Goal: Task Accomplishment & Management: Complete application form

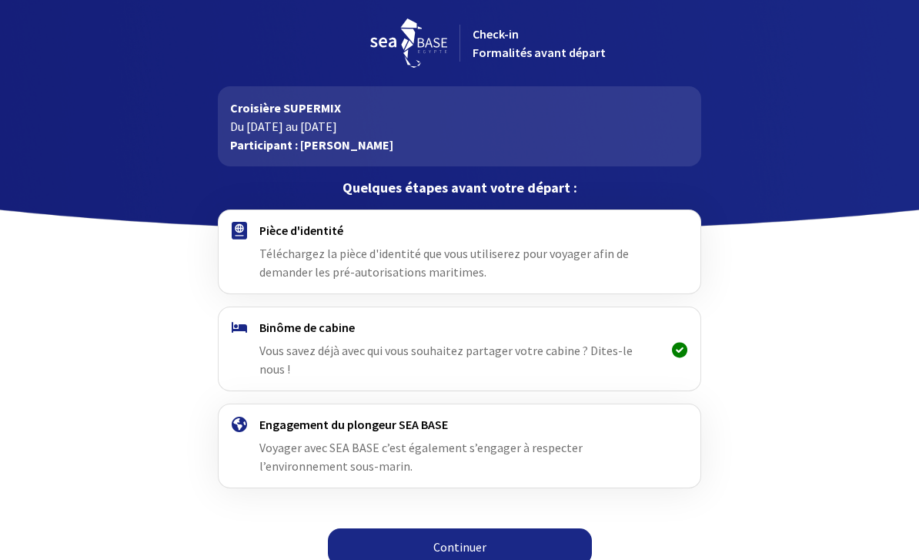
click at [460, 267] on span "Téléchargez la pièce d'identité que vous utiliserez pour voyager afin de demand…" at bounding box center [443, 263] width 369 height 34
click at [282, 236] on h4 "Pièce d'identité" at bounding box center [459, 229] width 400 height 15
click at [458, 528] on link "Continuer" at bounding box center [460, 546] width 264 height 37
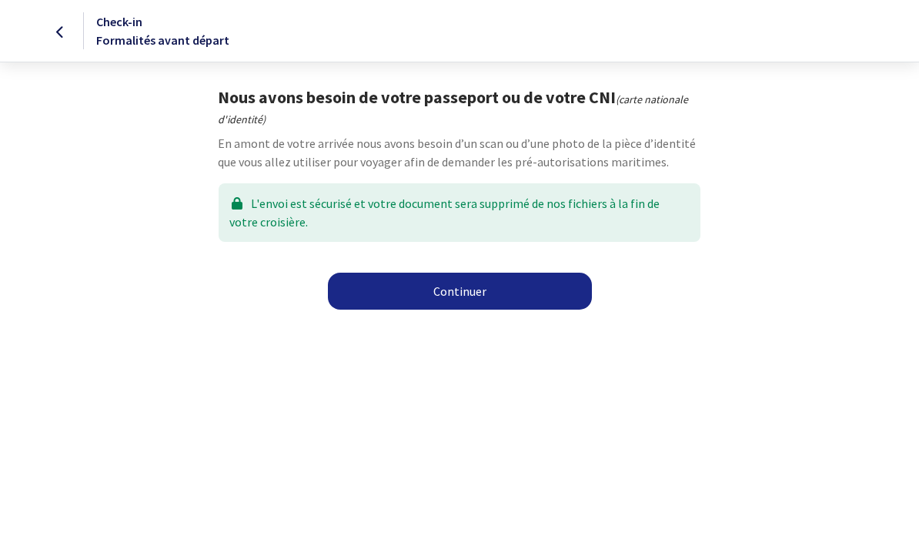
click at [463, 288] on link "Continuer" at bounding box center [460, 291] width 264 height 37
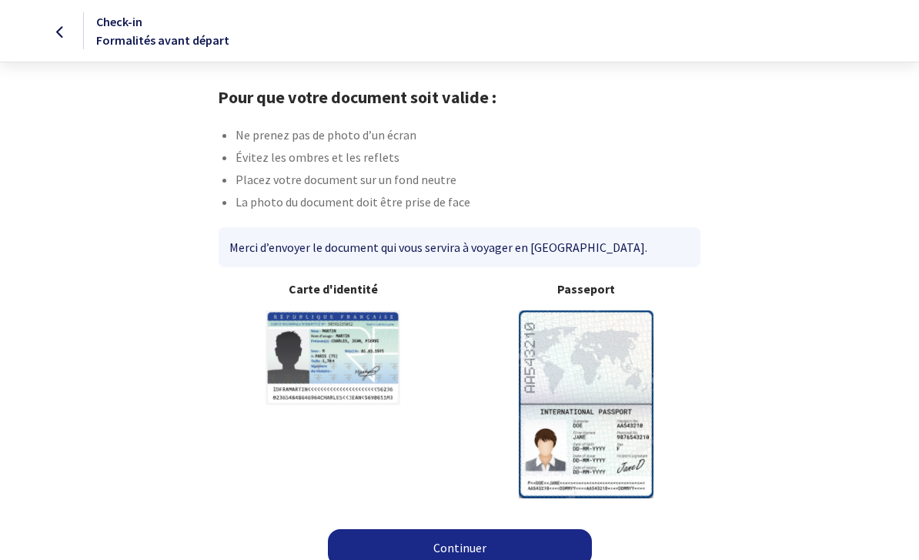
click at [600, 390] on img at bounding box center [586, 403] width 135 height 187
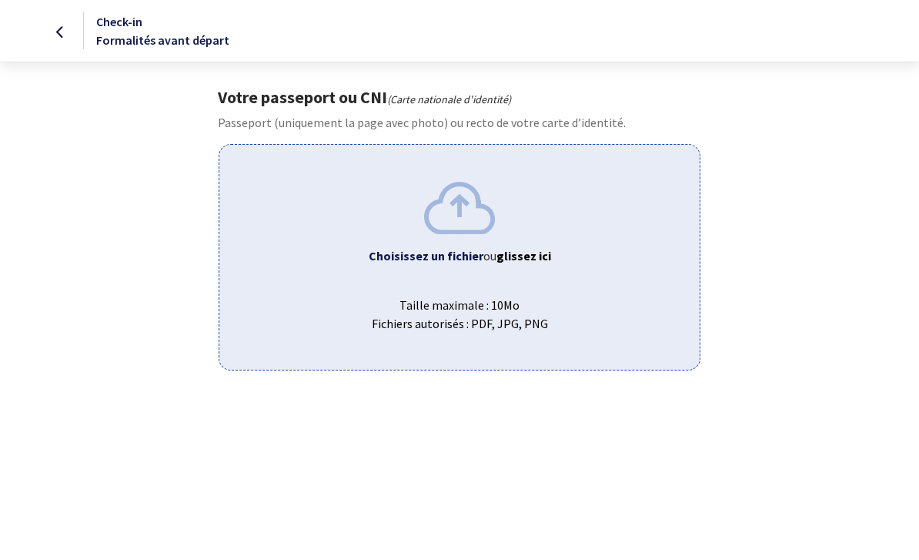
click at [468, 216] on img at bounding box center [459, 208] width 71 height 52
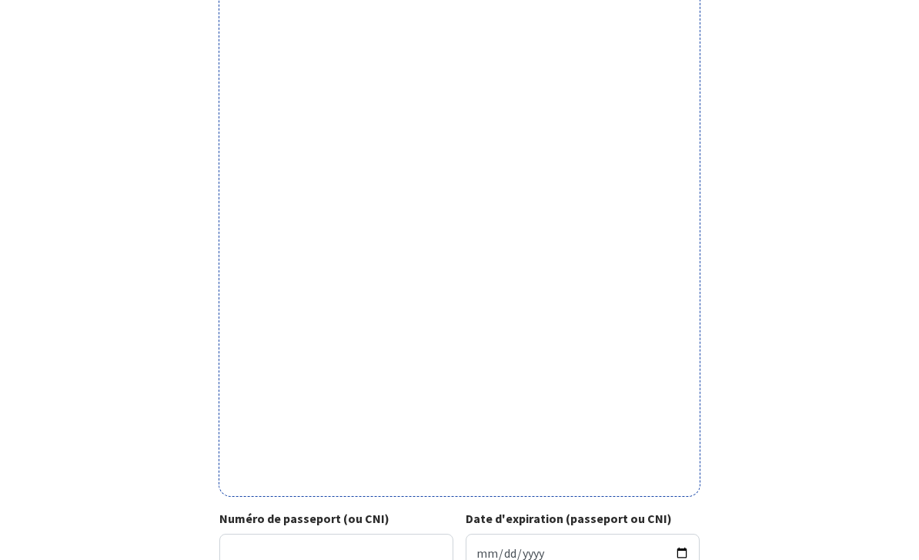
scroll to position [414, 0]
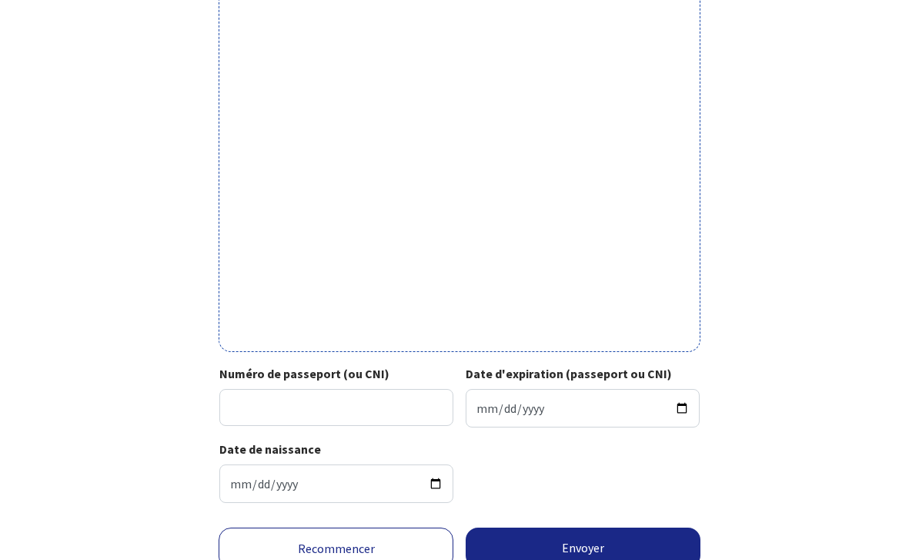
click at [333, 540] on link "Recommencer" at bounding box center [336, 548] width 235 height 42
